Goal: Task Accomplishment & Management: Use online tool/utility

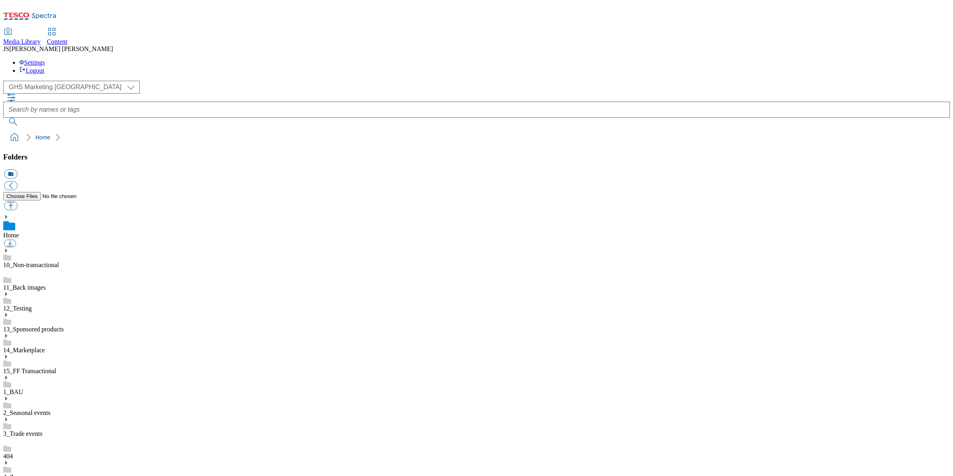
select select "flare-ghs-mktg"
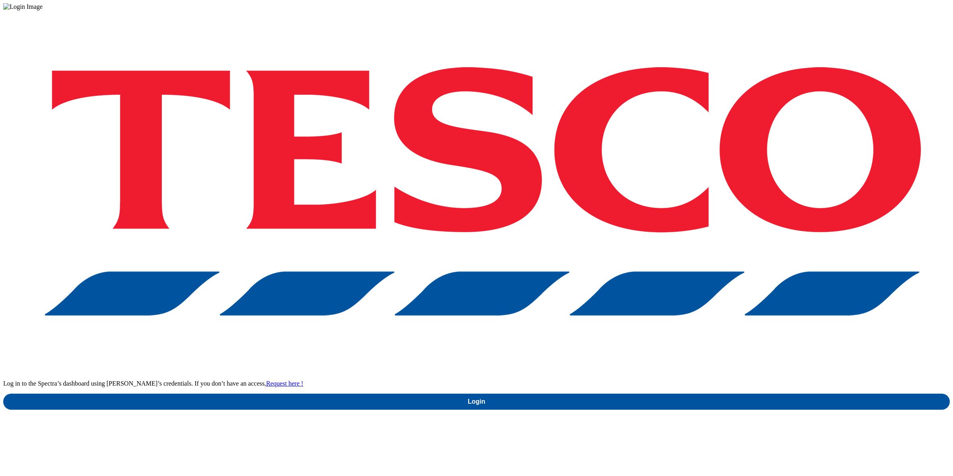
click at [124, 10] on div at bounding box center [476, 6] width 947 height 7
